Goal: Information Seeking & Learning: Learn about a topic

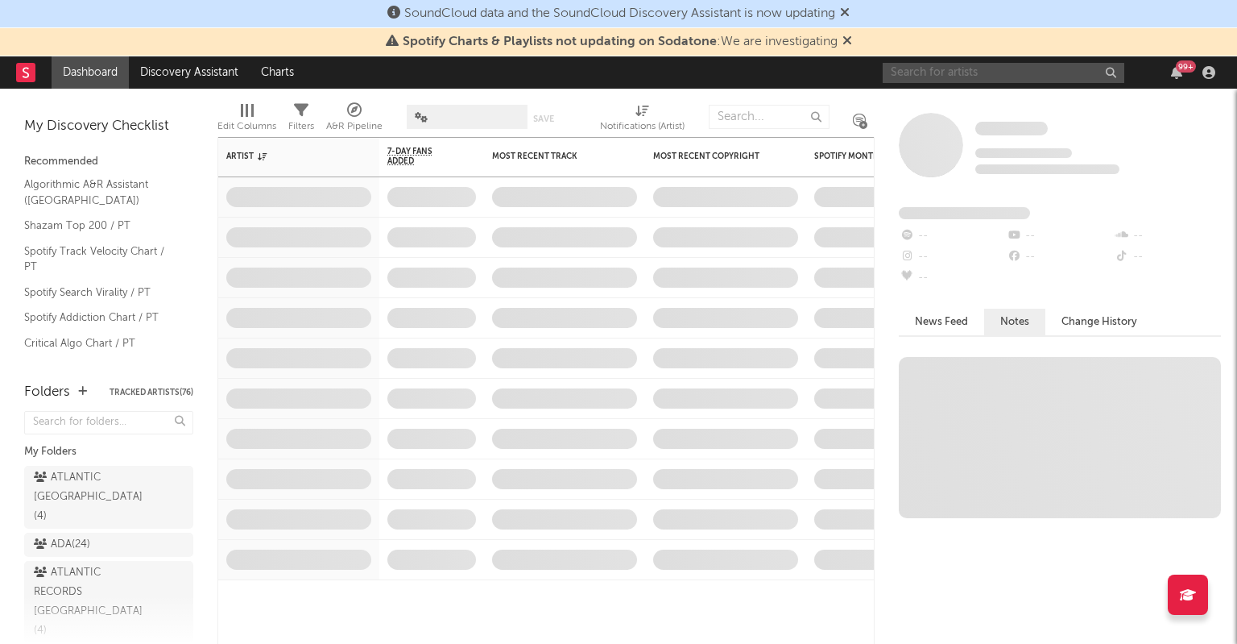
click at [961, 77] on input "text" at bounding box center [1004, 73] width 242 height 20
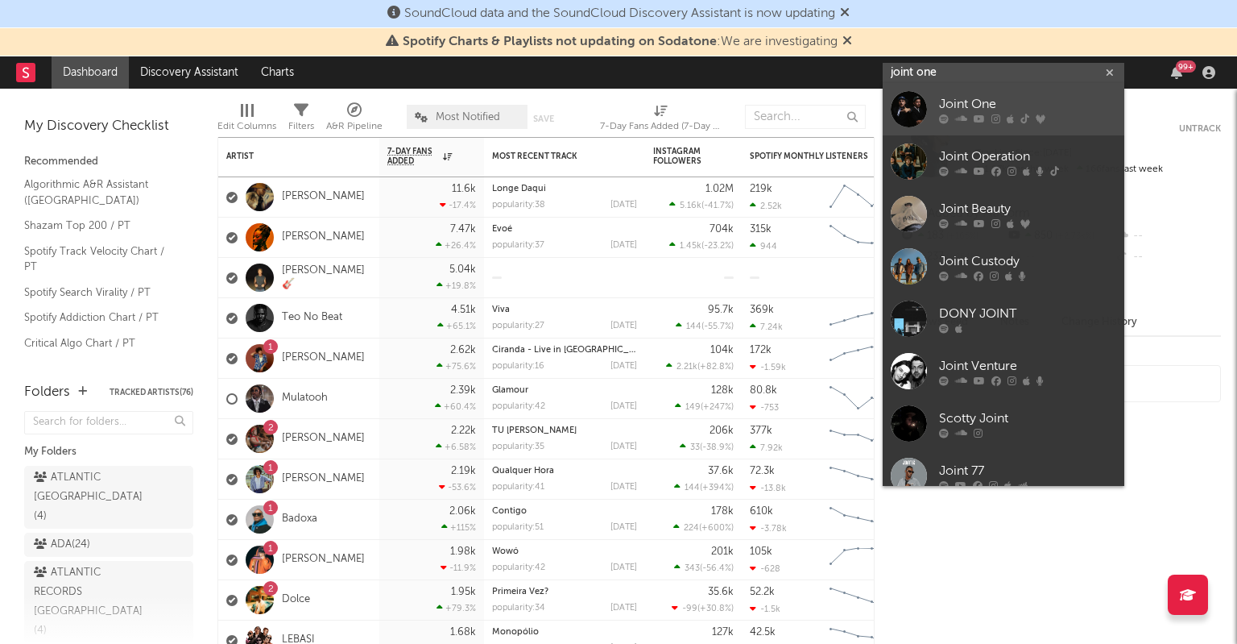
type input "joint one"
click at [996, 116] on icon at bounding box center [996, 119] width 9 height 10
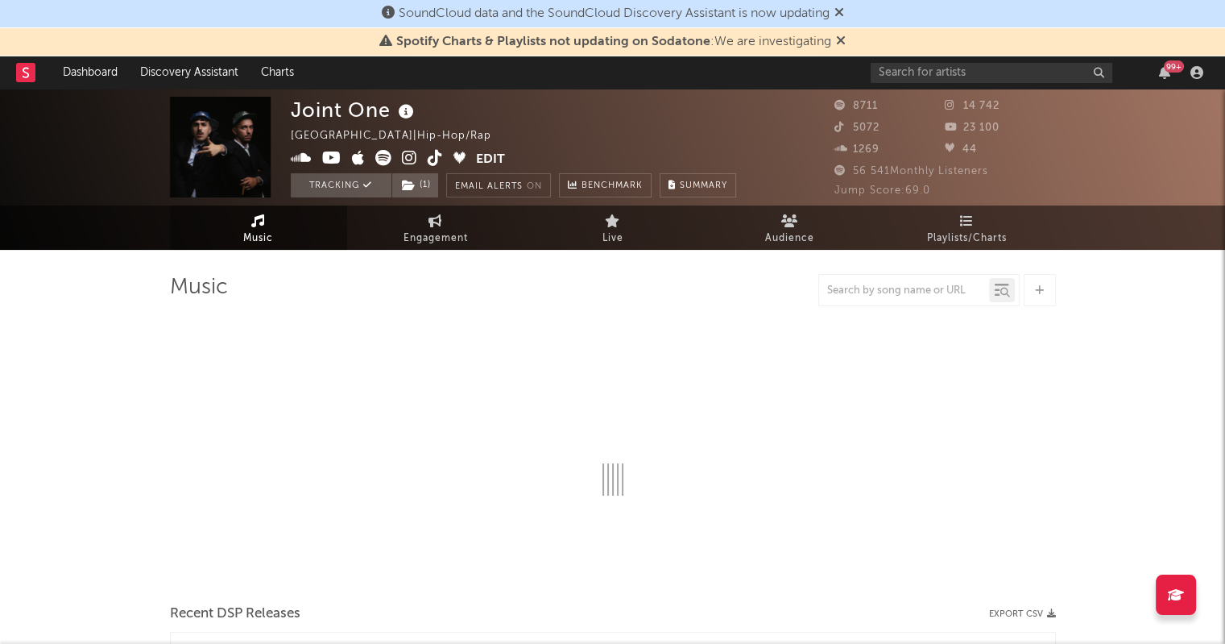
select select "6m"
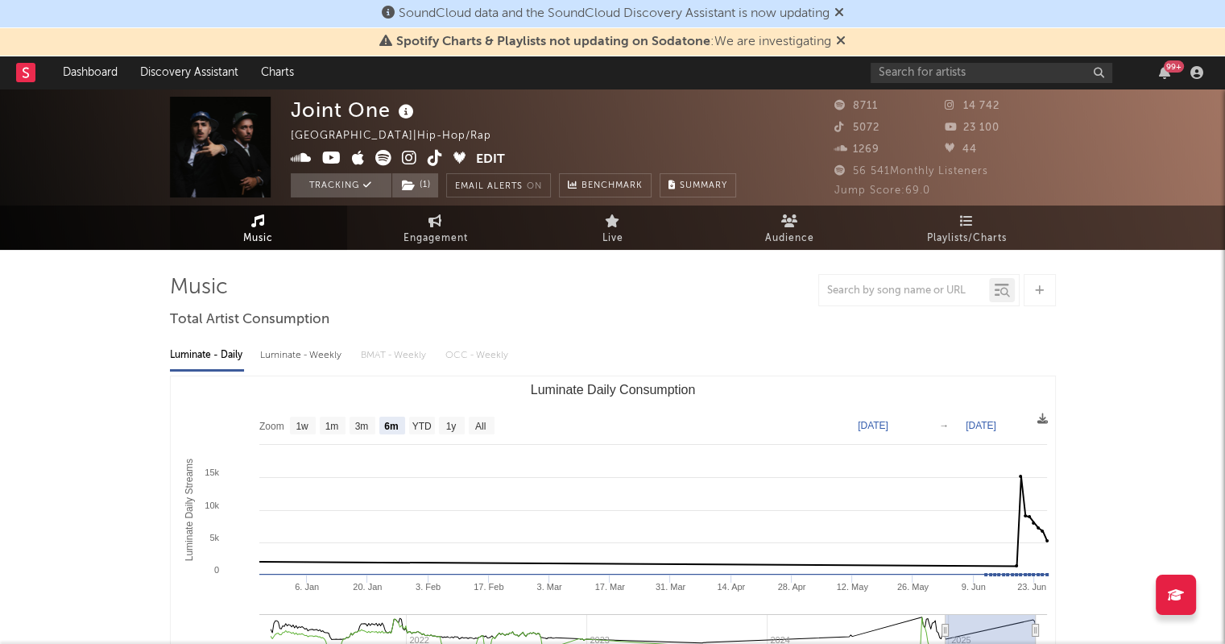
click at [840, 41] on icon at bounding box center [841, 40] width 10 height 13
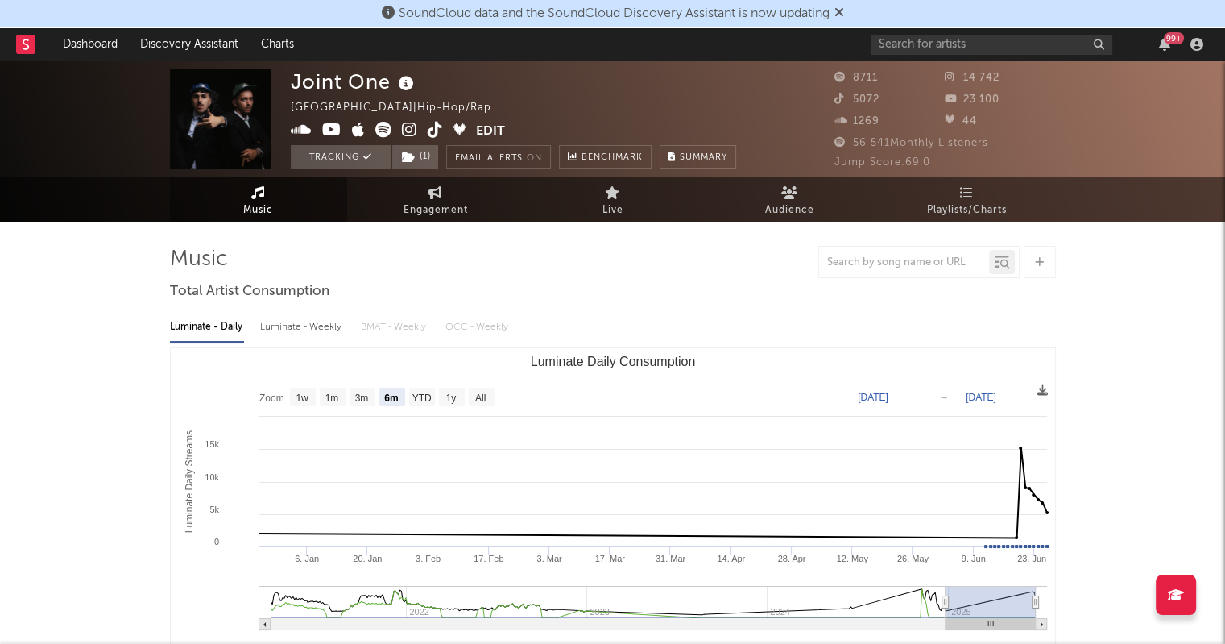
click at [293, 323] on div "Luminate - Weekly" at bounding box center [302, 326] width 85 height 27
select select "6m"
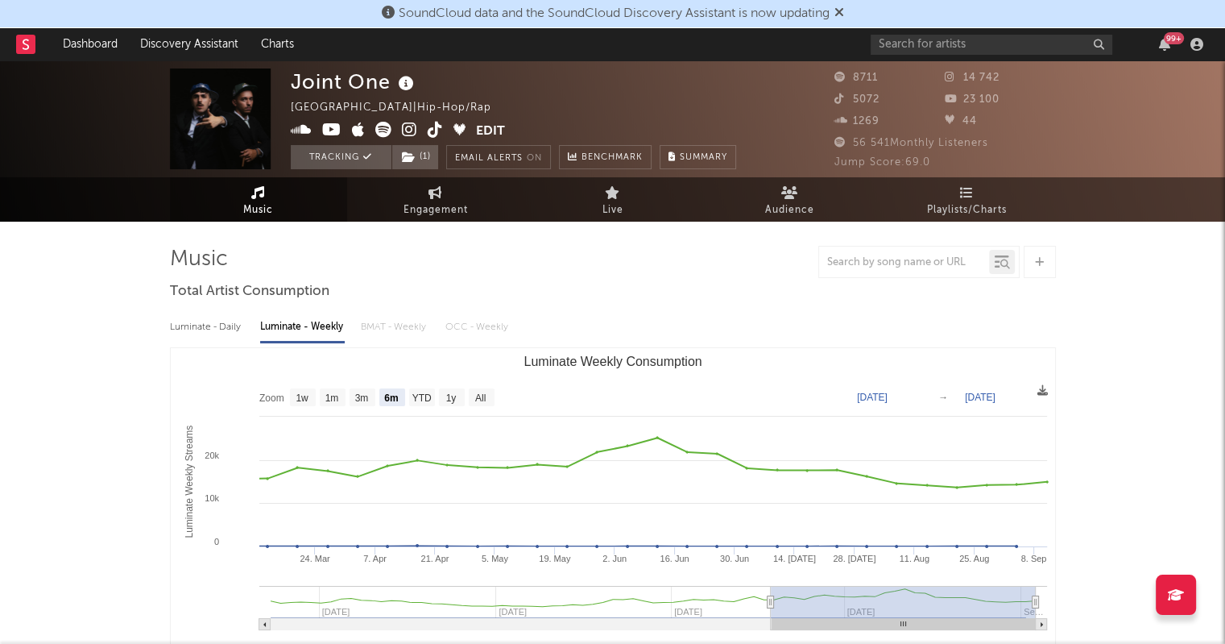
click at [246, 322] on div "Luminate - Daily Luminate - Weekly BMAT - Weekly OCC - Weekly" at bounding box center [613, 326] width 886 height 27
click at [210, 325] on div "Luminate - Daily" at bounding box center [207, 326] width 74 height 27
select select "6m"
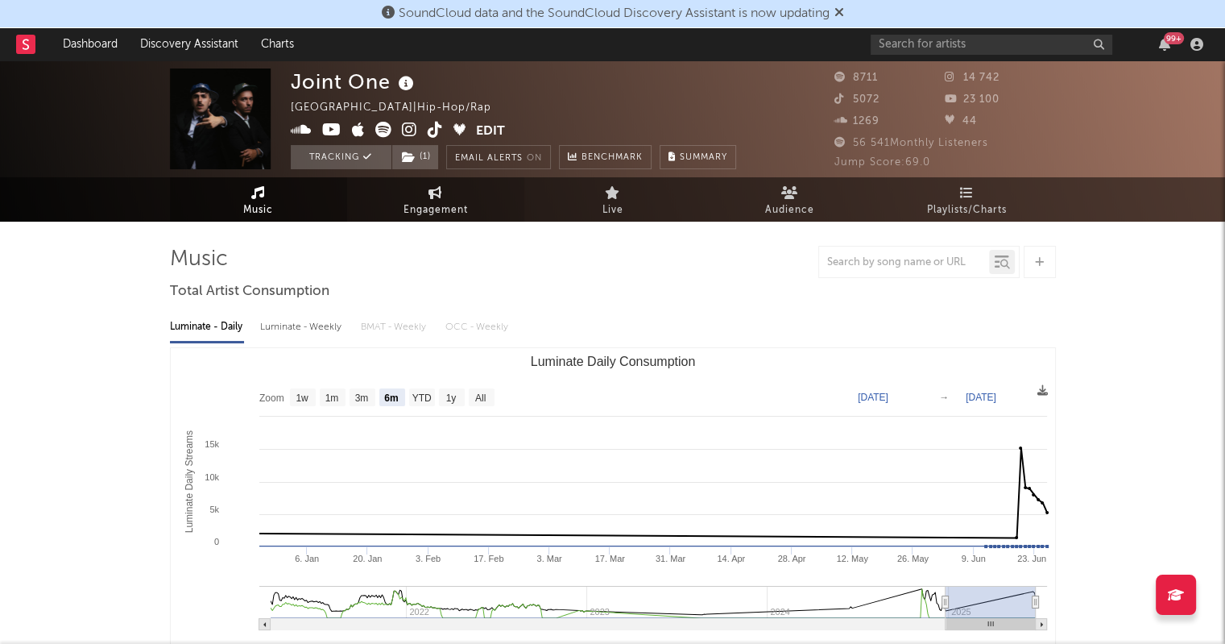
click at [441, 201] on span "Engagement" at bounding box center [436, 210] width 64 height 19
select select "1w"
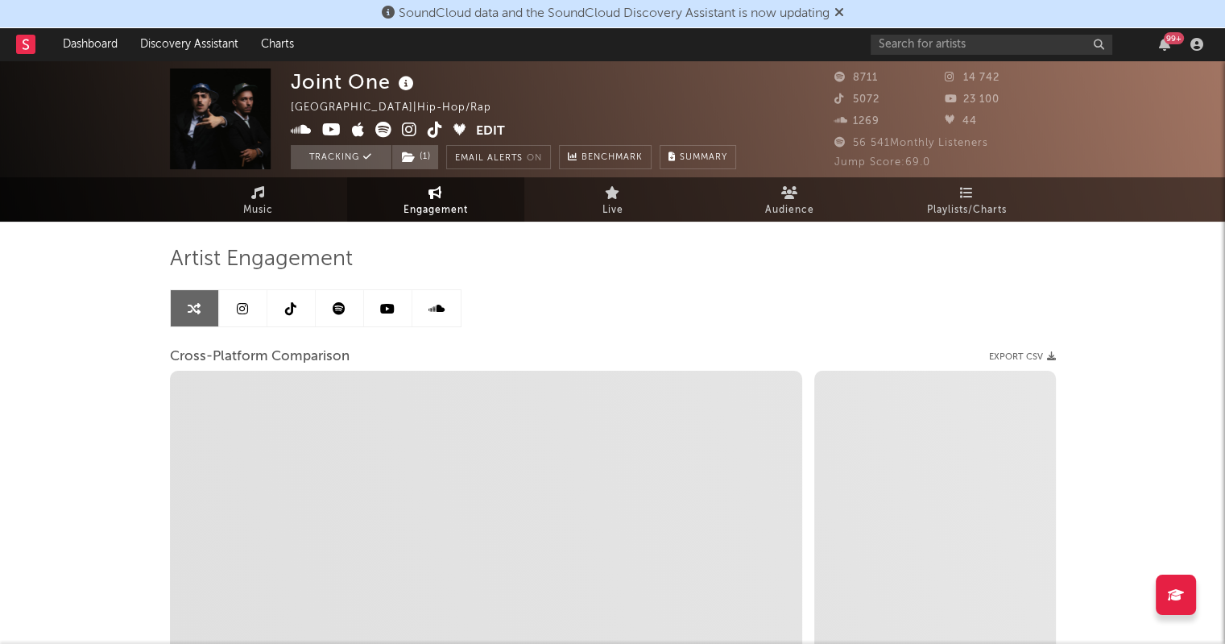
click at [251, 300] on link at bounding box center [243, 308] width 48 height 36
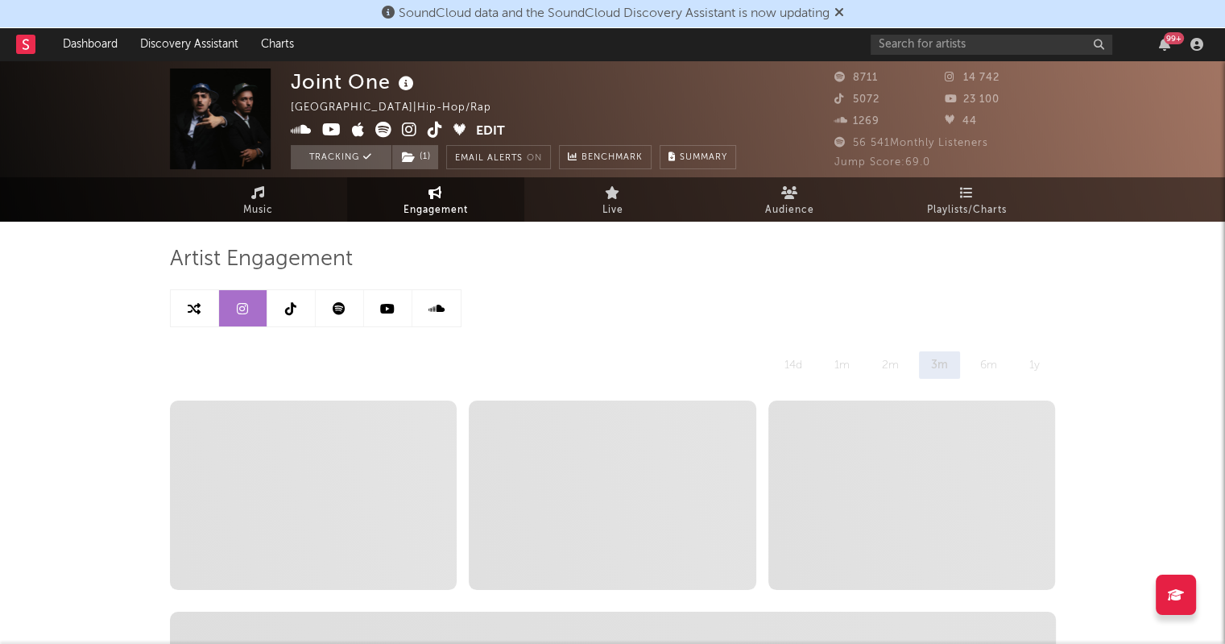
select select "6m"
click at [291, 307] on icon at bounding box center [290, 308] width 11 height 13
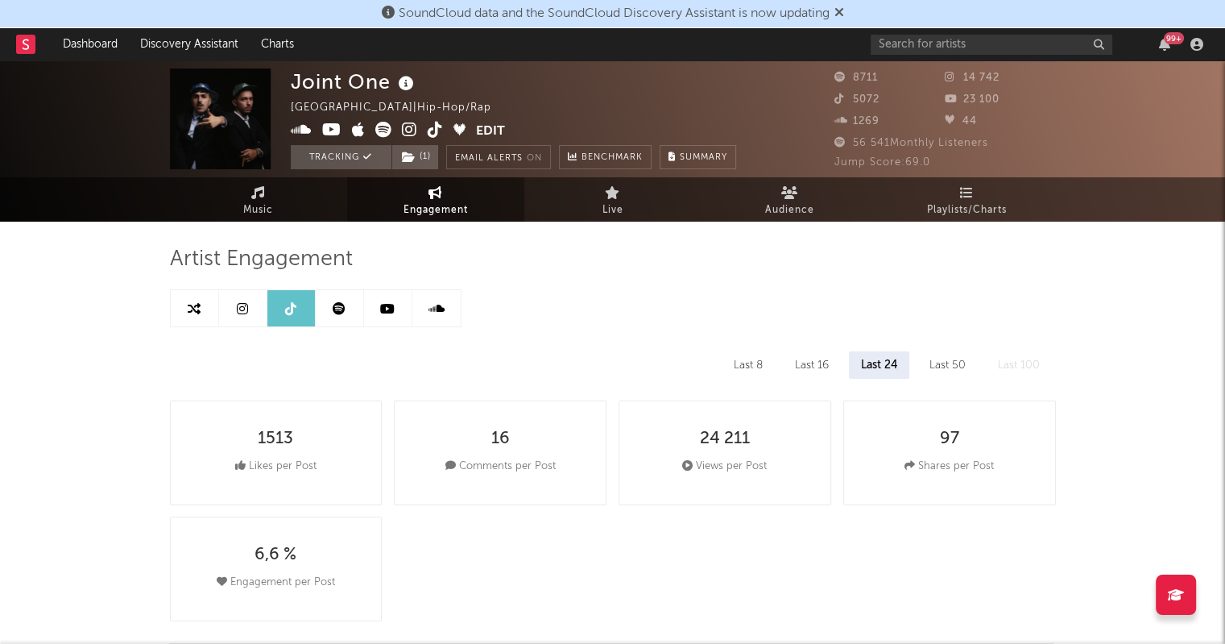
select select "6m"
click at [342, 308] on icon at bounding box center [339, 308] width 13 height 13
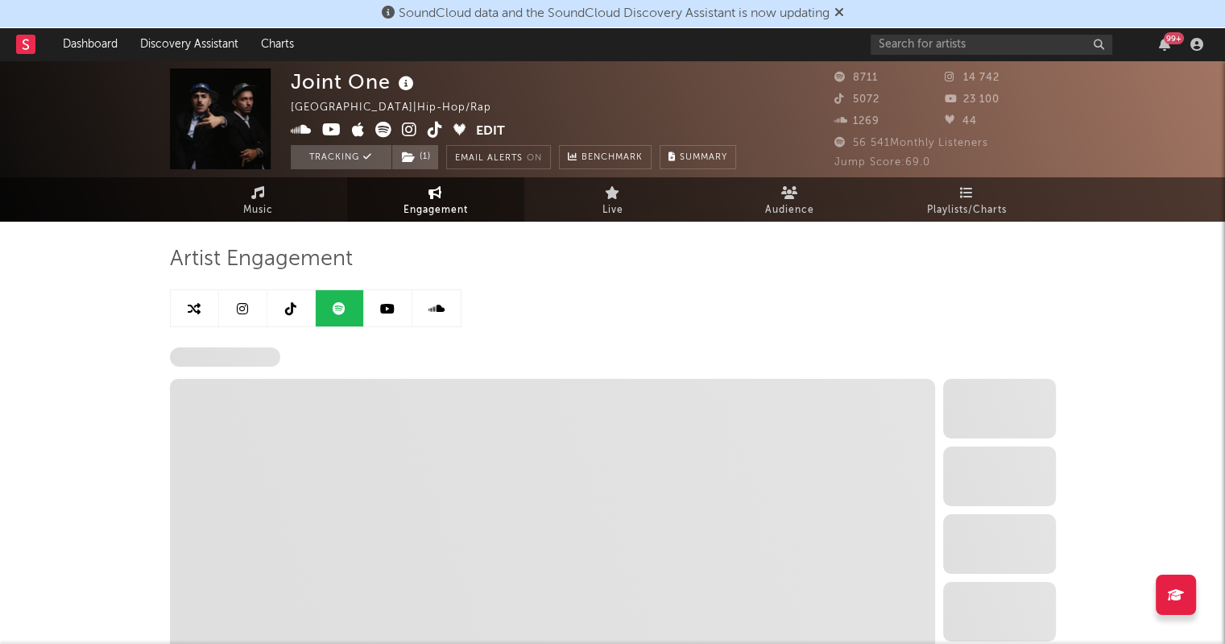
select select "6m"
select select "1w"
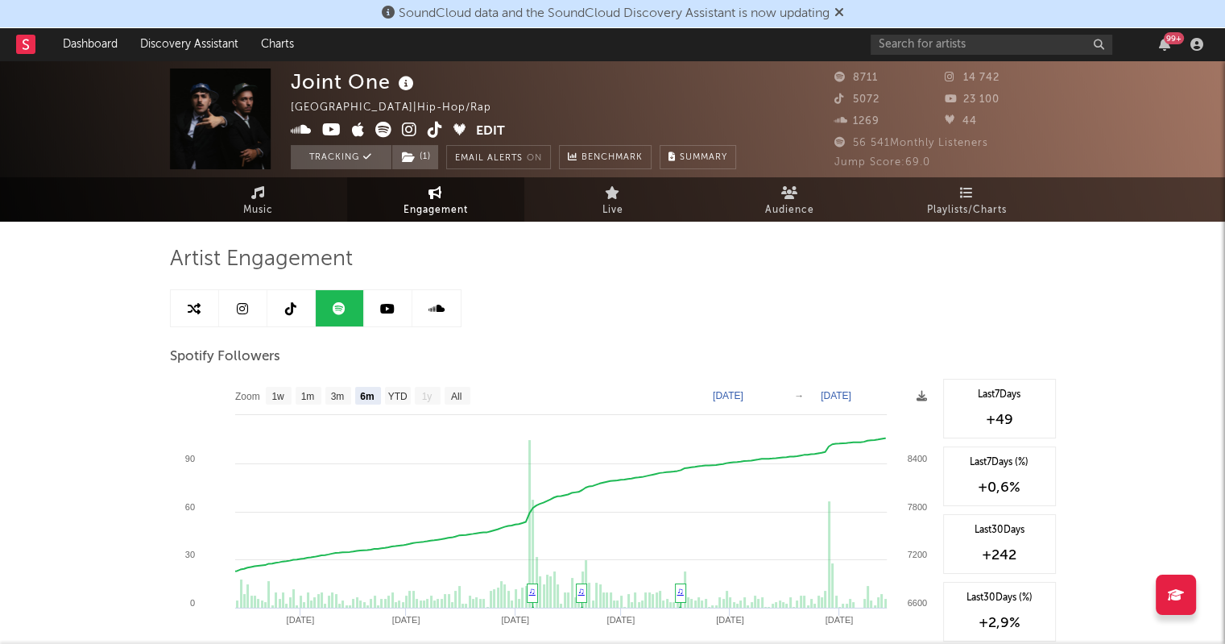
click at [245, 299] on link at bounding box center [243, 308] width 48 height 36
select select "6m"
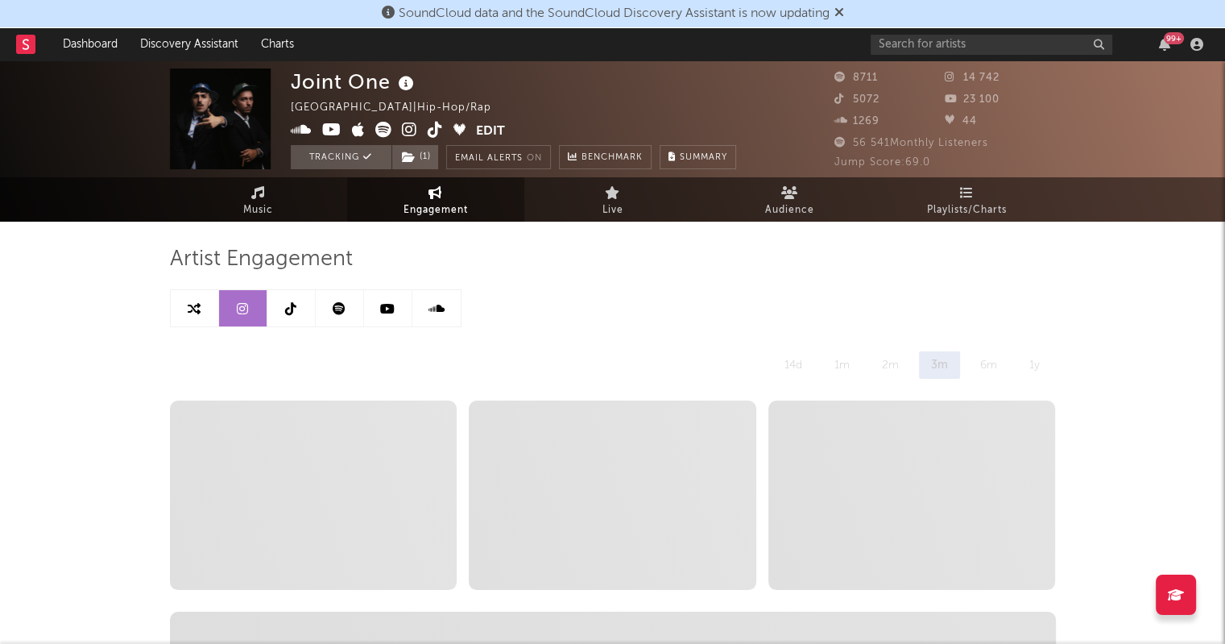
click at [309, 309] on link at bounding box center [291, 308] width 48 height 36
select select "6m"
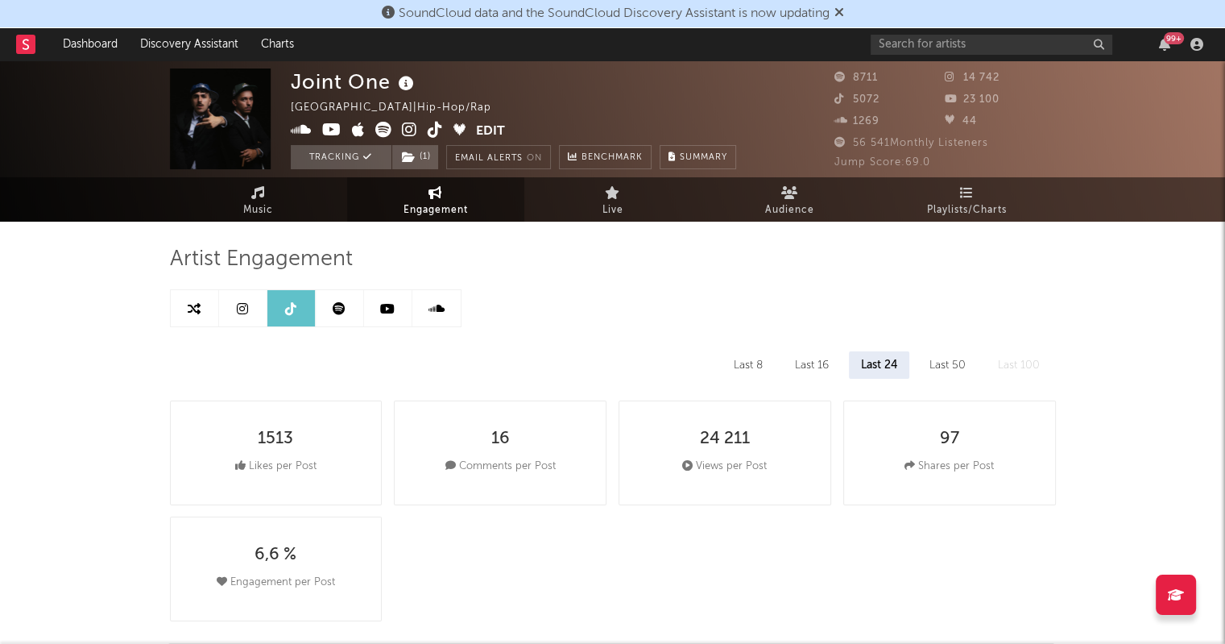
click at [335, 309] on icon at bounding box center [339, 308] width 13 height 13
select select "6m"
select select "1w"
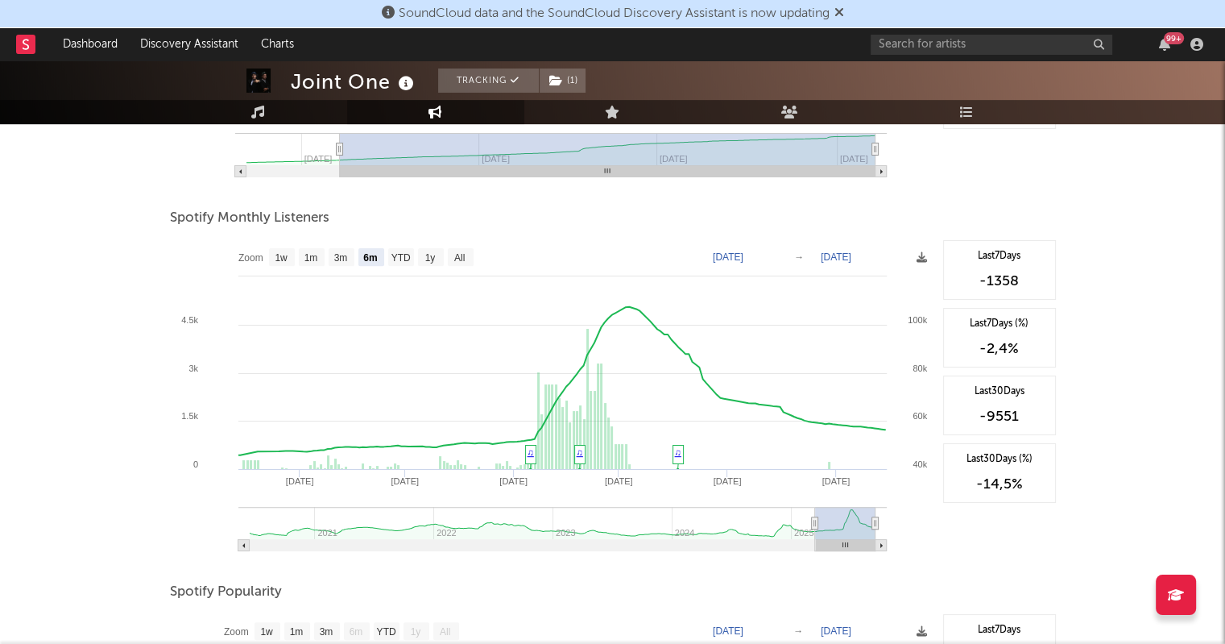
scroll to position [512, 0]
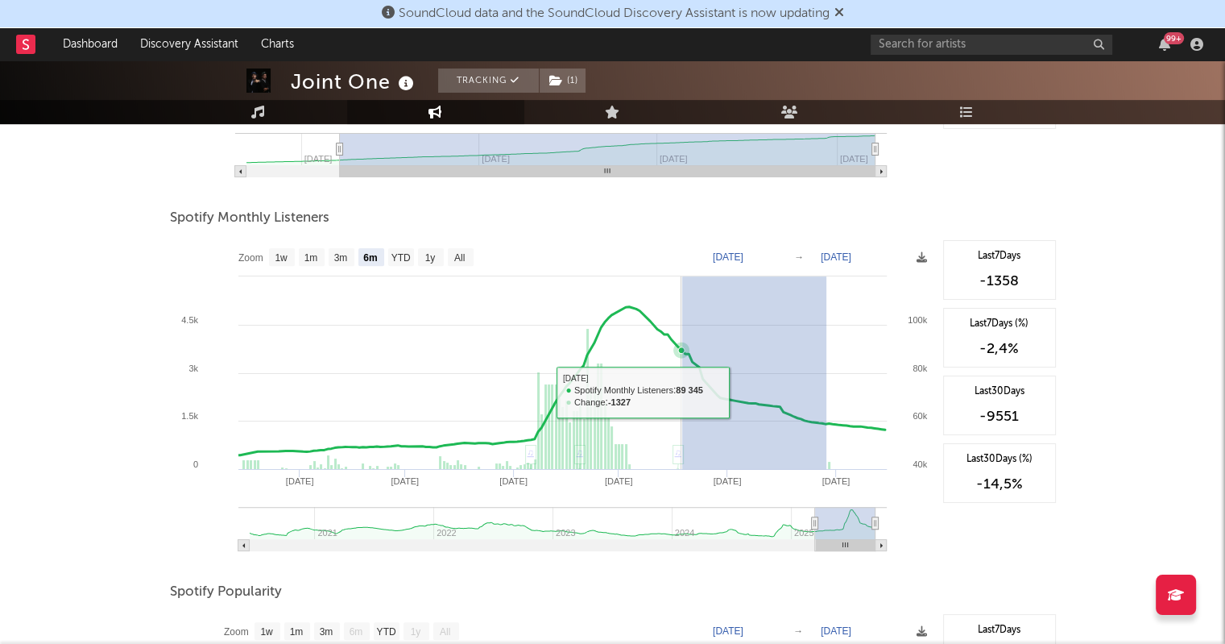
drag, startPoint x: 826, startPoint y: 418, endPoint x: 668, endPoint y: 363, distance: 167.1
type input "[DATE]"
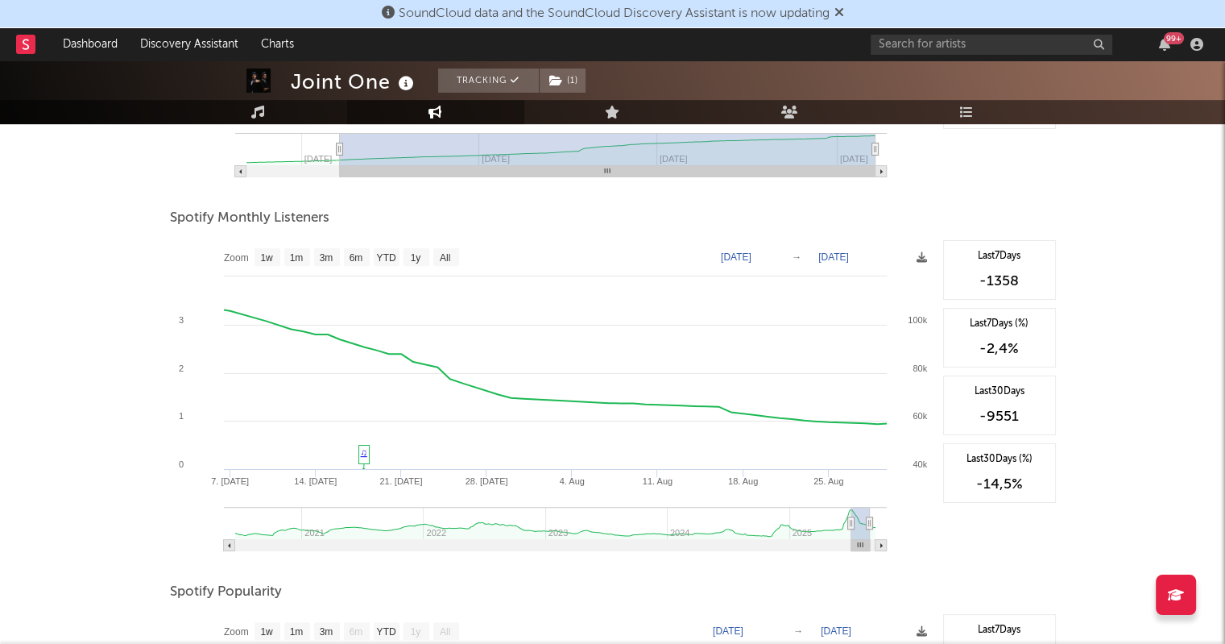
type input "[DATE]"
select select "3m"
type input "[DATE]"
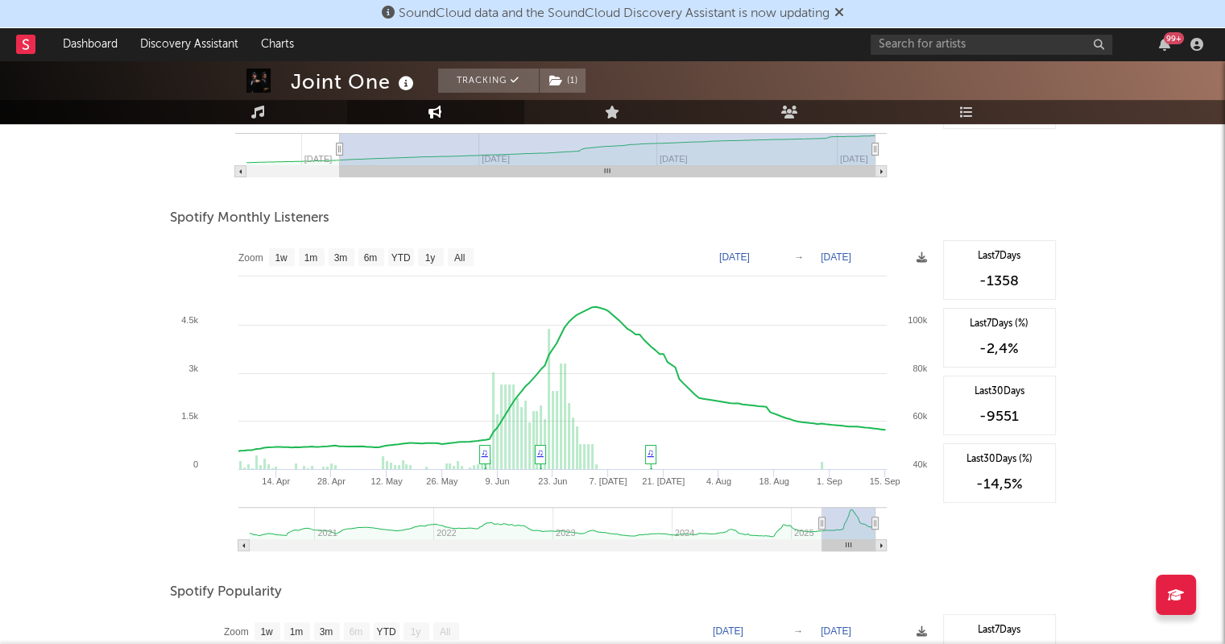
type input "[DATE]"
select select "6m"
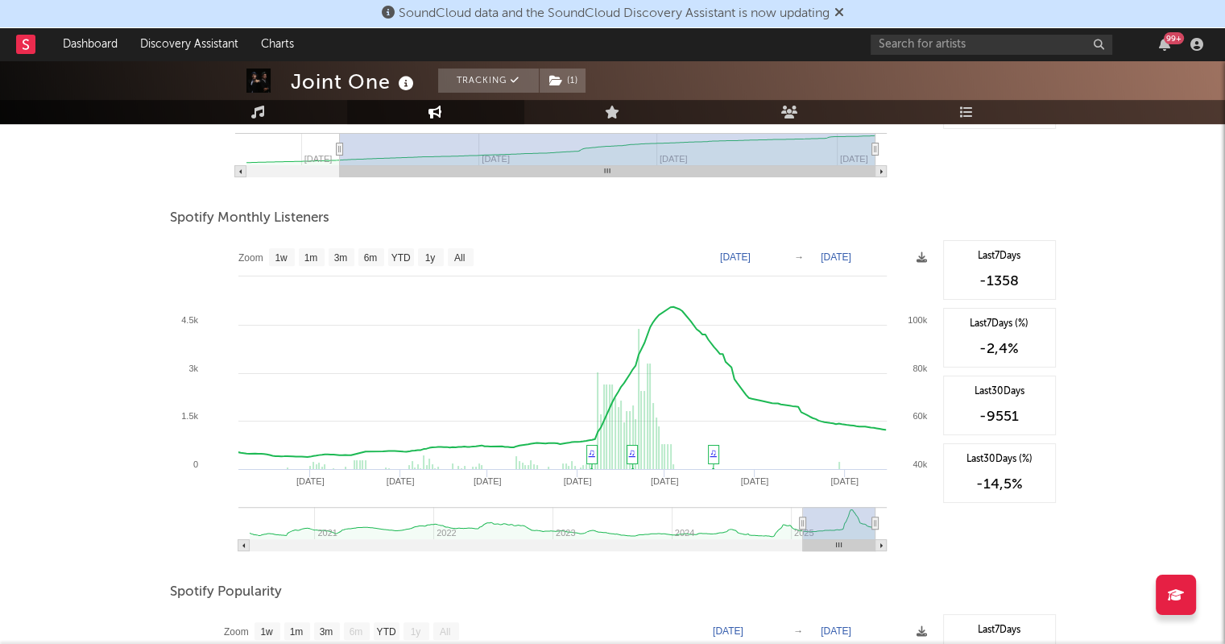
type input "[DATE]"
drag, startPoint x: 854, startPoint y: 520, endPoint x: 797, endPoint y: 526, distance: 57.6
click at [799, 526] on icon at bounding box center [802, 523] width 6 height 12
